Goal: Transaction & Acquisition: Purchase product/service

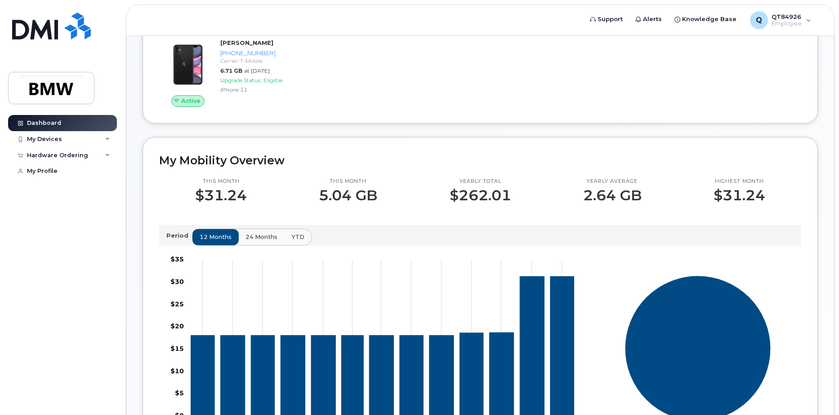
scroll to position [45, 0]
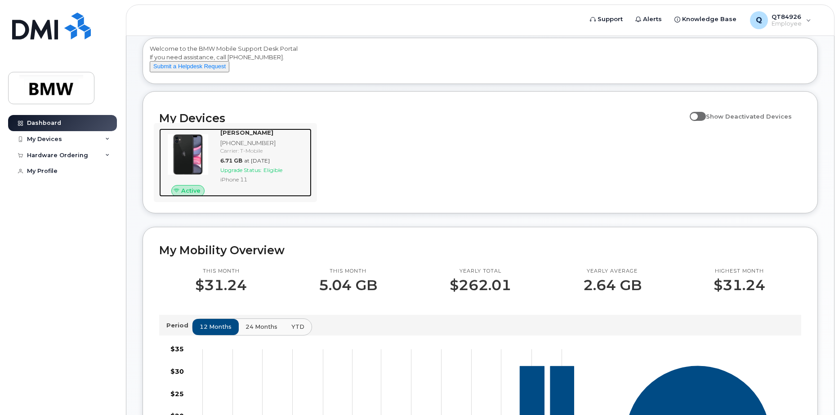
click at [271, 183] on div "iPhone 11" at bounding box center [264, 180] width 88 height 8
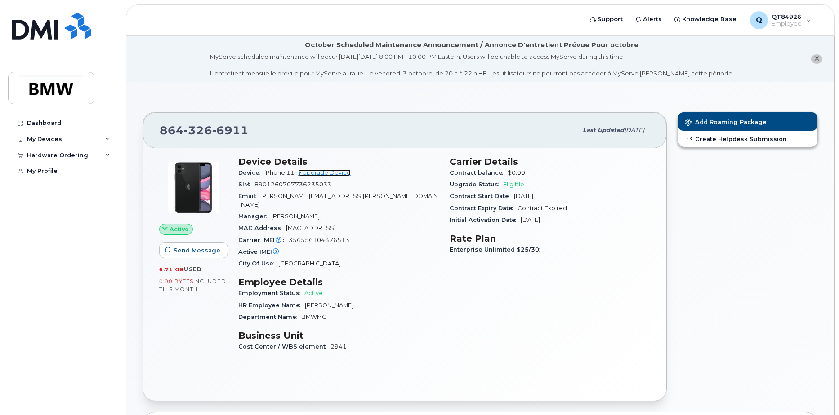
click at [343, 173] on link "+ Upgrade Device" at bounding box center [324, 173] width 53 height 7
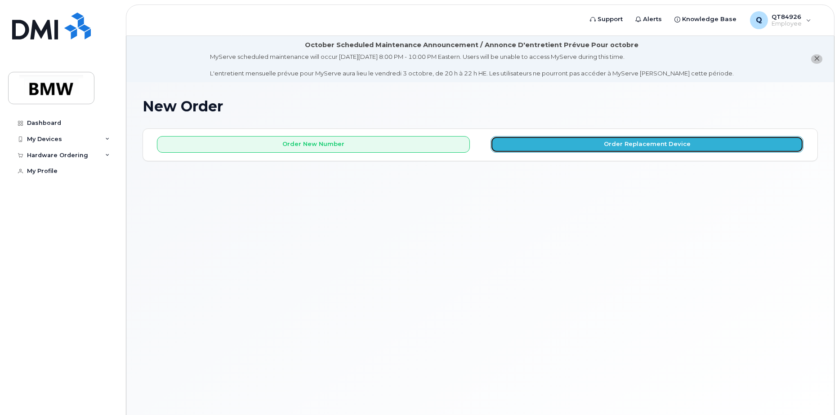
click at [525, 149] on button "Order Replacement Device" at bounding box center [647, 144] width 313 height 17
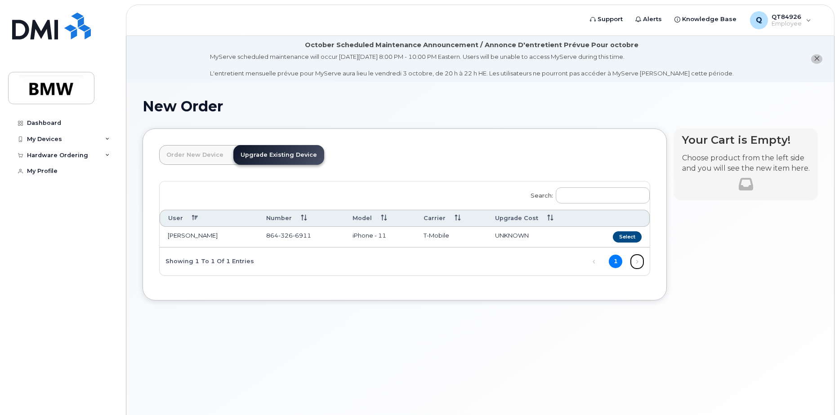
click at [636, 262] on link "Next" at bounding box center [636, 261] width 13 height 13
click at [629, 239] on button "Select" at bounding box center [627, 237] width 29 height 11
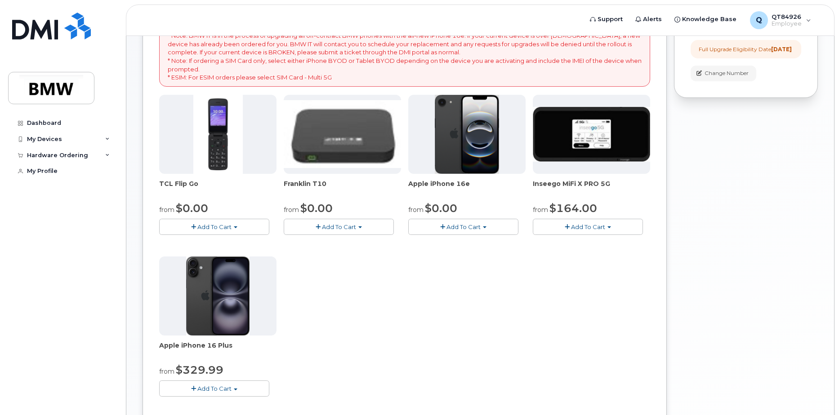
scroll to position [180, 0]
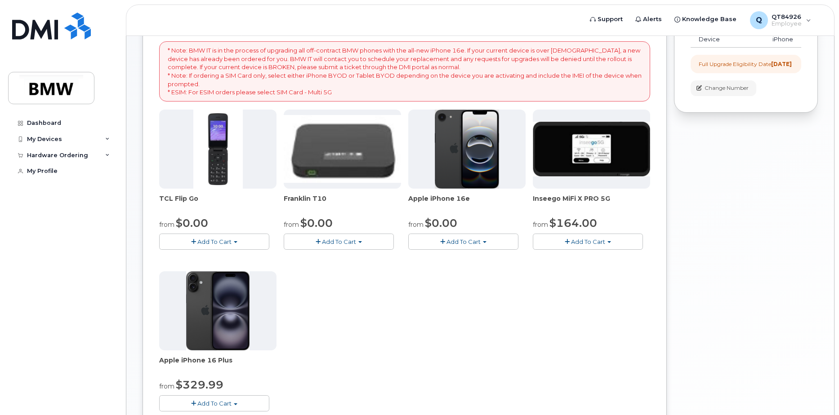
drag, startPoint x: 610, startPoint y: 198, endPoint x: 531, endPoint y: 201, distance: 79.2
click at [531, 201] on div "TCL Flip Go from $0.00 Add To Cart $0.00 - 30 month Upgrade $96.00 - Full Price…" at bounding box center [404, 268] width 491 height 317
copy span "Inseego MiFi X PRO 5G"
click at [430, 308] on div "TCL Flip Go from $0.00 Add To Cart $0.00 - 30 month Upgrade $96.00 - Full Price…" at bounding box center [404, 268] width 491 height 317
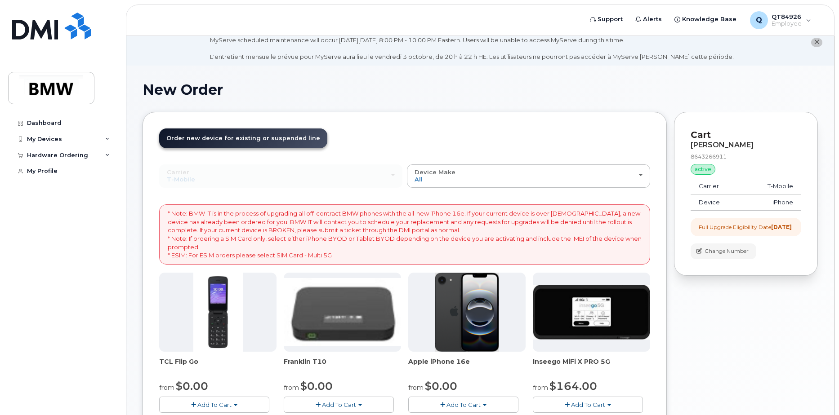
scroll to position [0, 0]
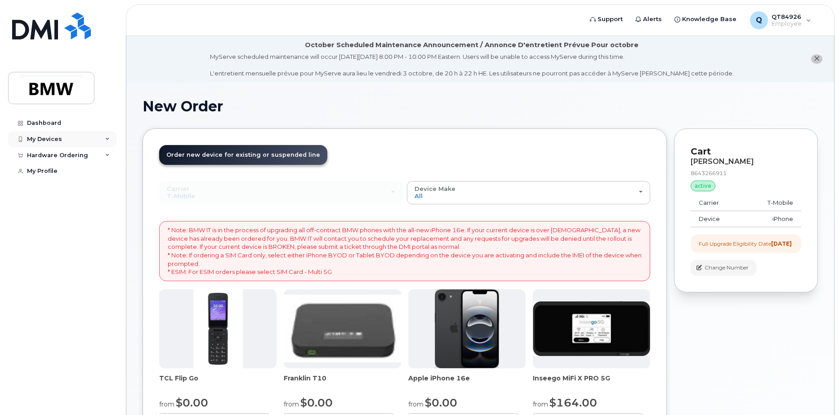
click at [46, 134] on div "My Devices" at bounding box center [62, 139] width 109 height 16
click at [71, 180] on div "([PERSON_NAME])" at bounding box center [82, 181] width 55 height 8
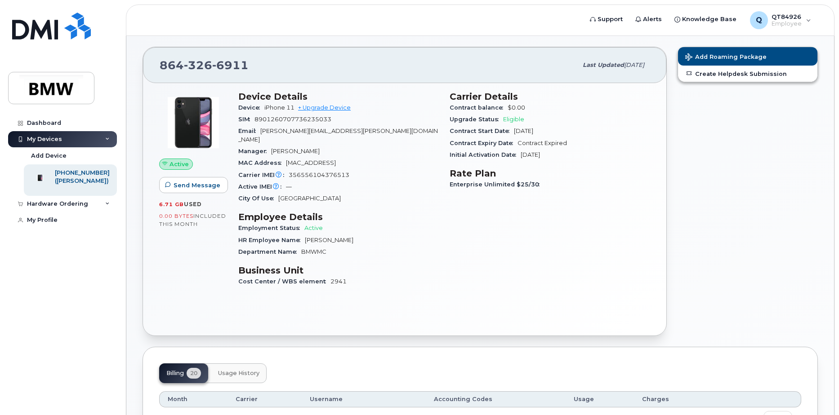
scroll to position [135, 0]
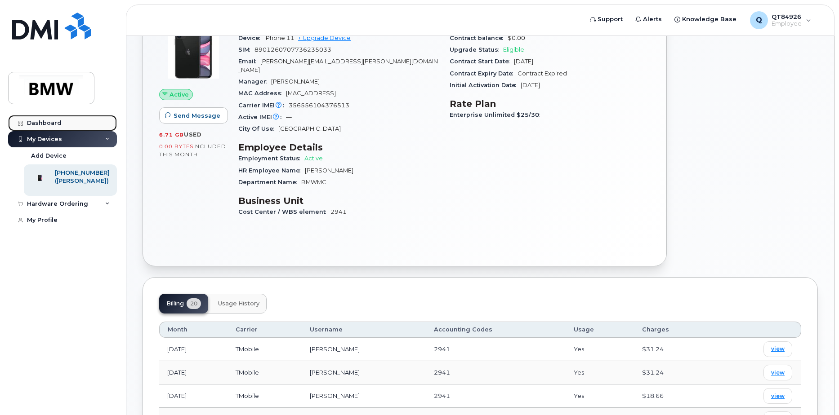
click at [43, 124] on div "Dashboard" at bounding box center [44, 123] width 34 height 7
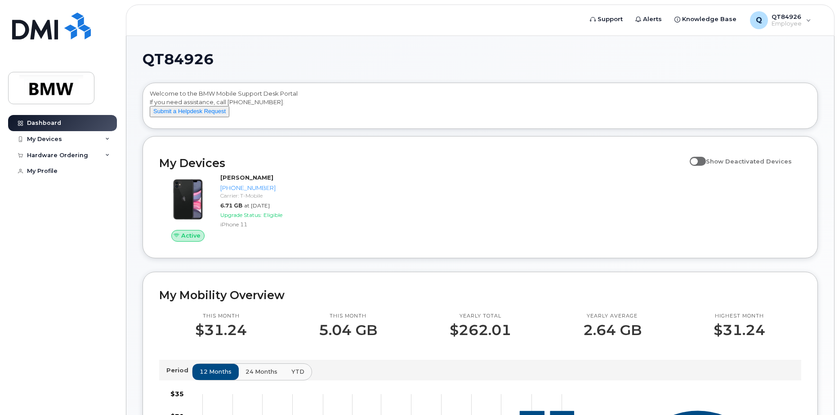
click at [487, 125] on div "Welcome to the BMW Mobile Support Desk Portal If you need assistance, call [PHO…" at bounding box center [480, 107] width 661 height 36
